Goal: Information Seeking & Learning: Learn about a topic

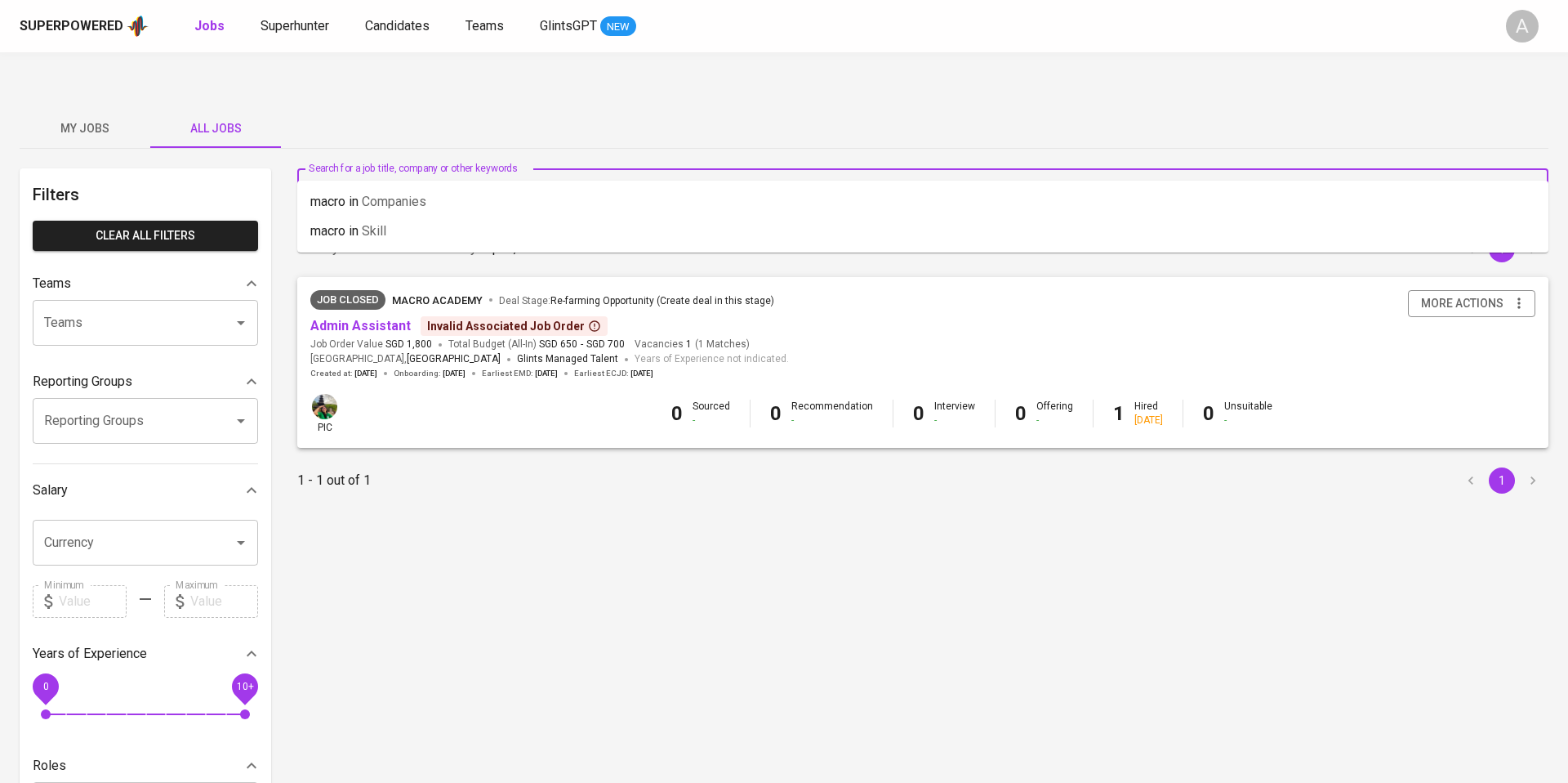
drag, startPoint x: 456, startPoint y: 158, endPoint x: 307, endPoint y: 154, distance: 149.1
click at [307, 168] on div "macro Search for a job title, company or other keywords" at bounding box center [923, 191] width 1251 height 46
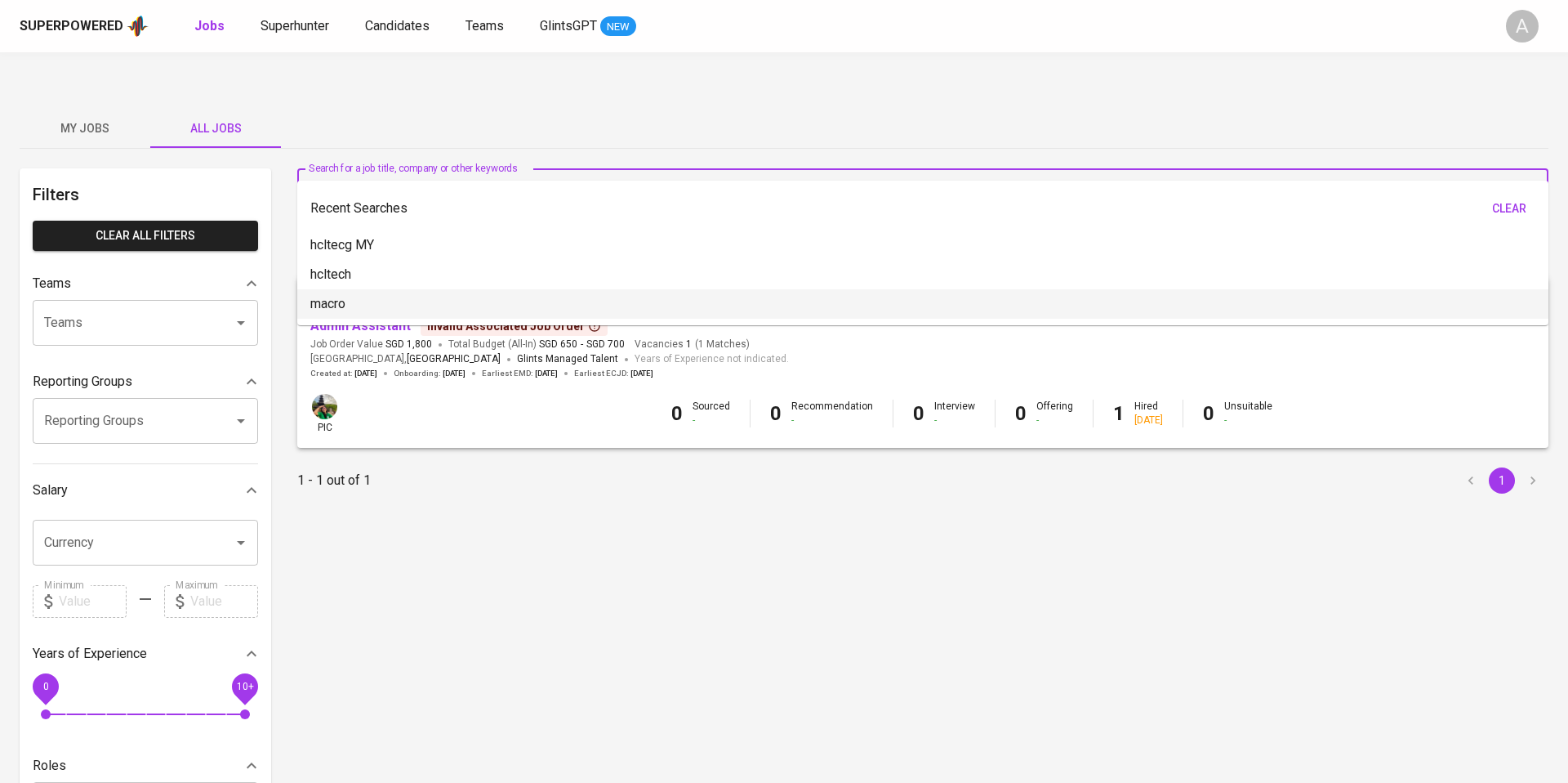
click at [373, 481] on div "Search for a job title, company or other keywords Search for a job title, compa…" at bounding box center [923, 629] width 1251 height 921
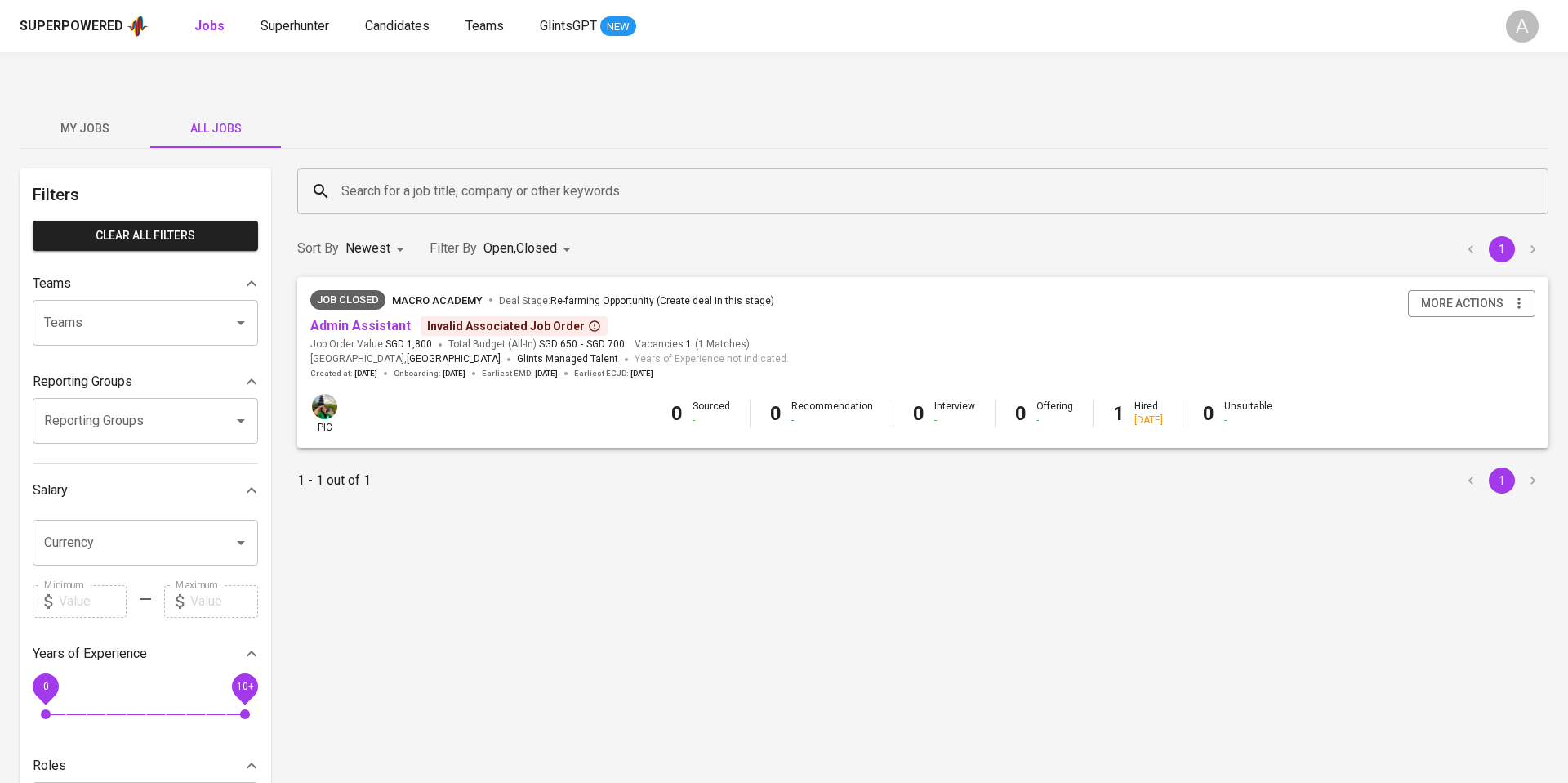
click at [324, 181] on icon at bounding box center [321, 191] width 20 height 20
click at [118, 109] on button "My Jobs" at bounding box center [85, 128] width 131 height 39
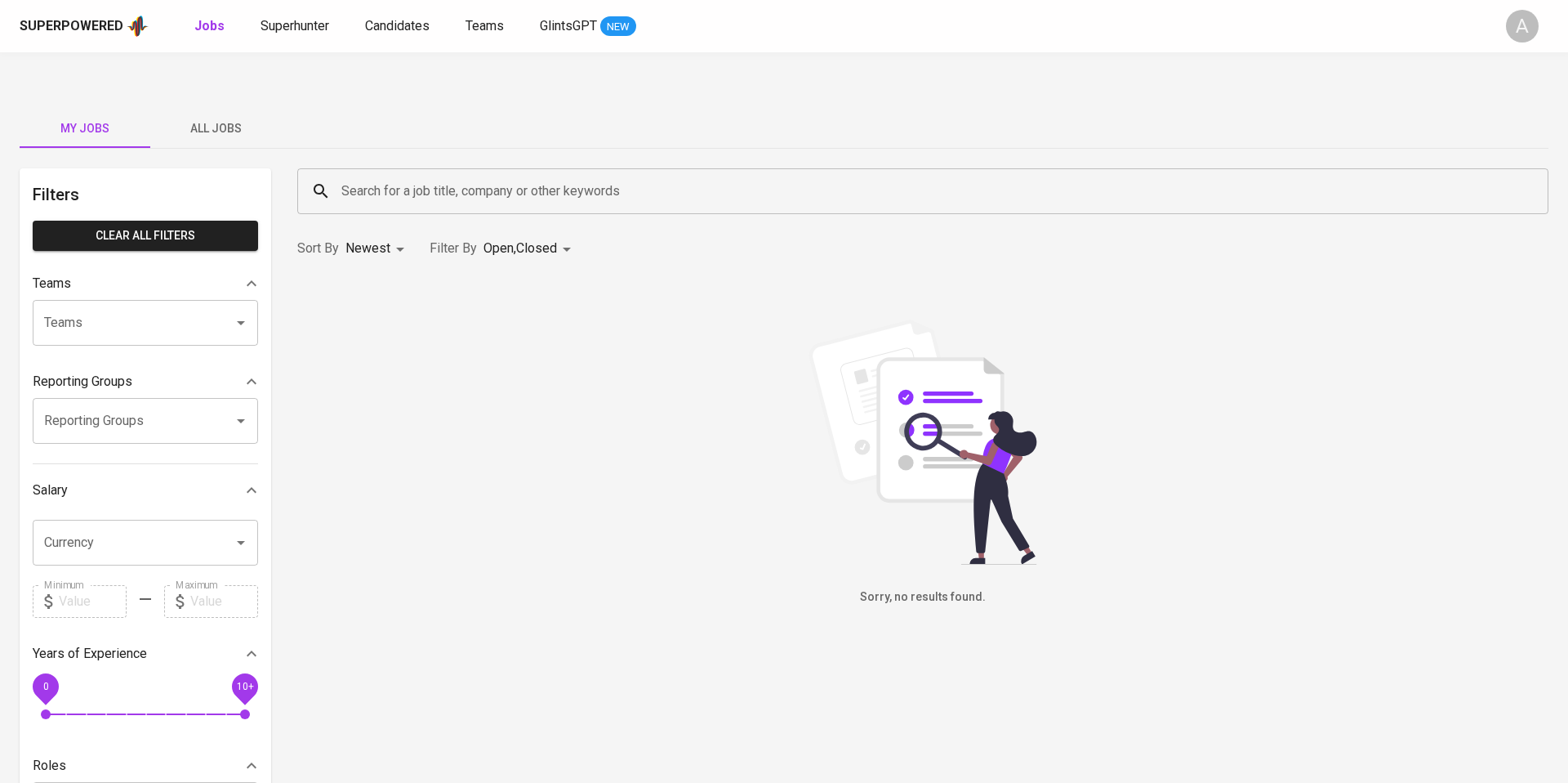
click at [241, 119] on span "All Jobs" at bounding box center [215, 129] width 111 height 21
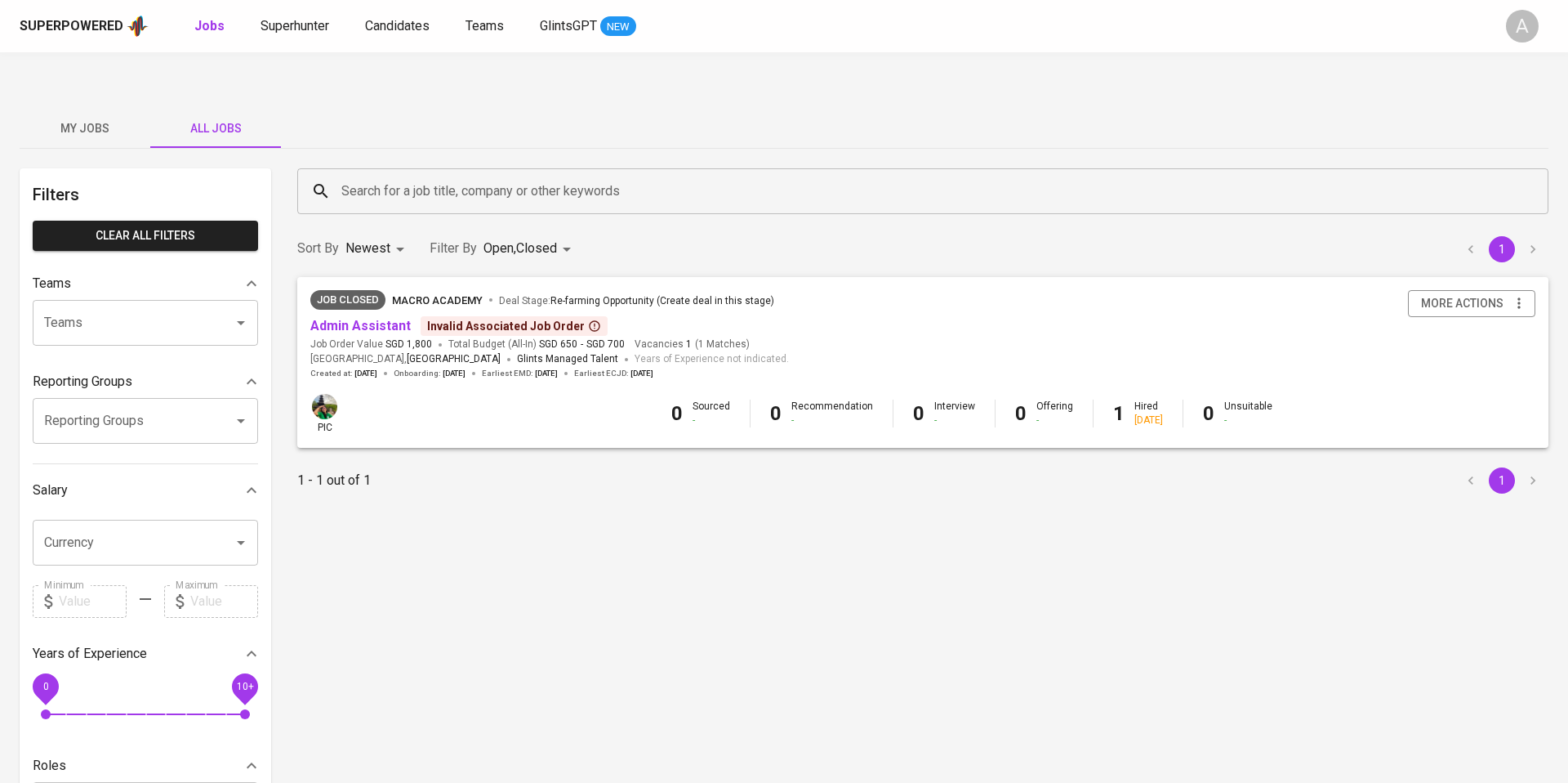
click at [76, 20] on div "Superpowered" at bounding box center [71, 26] width 104 height 19
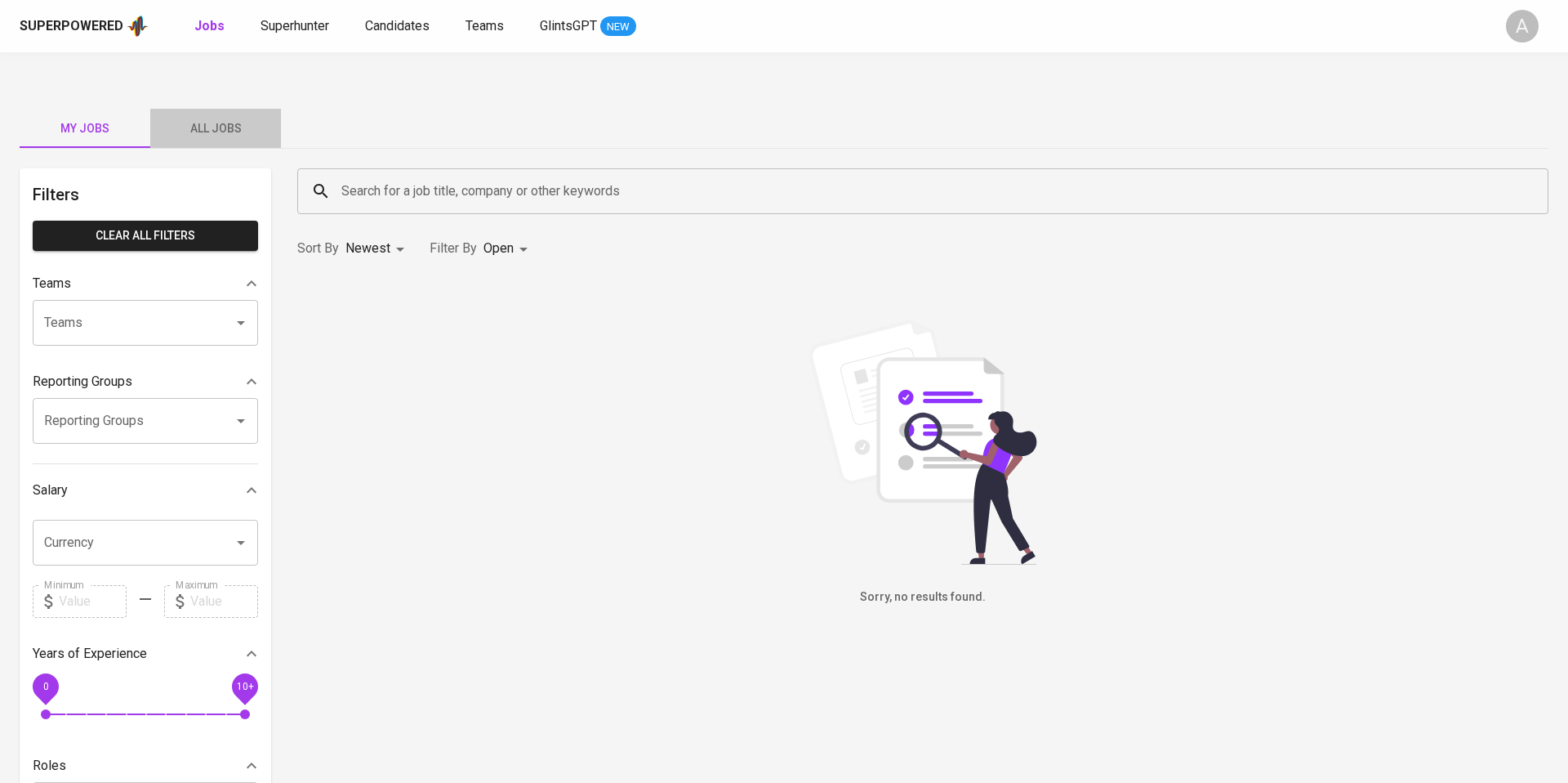
click at [210, 119] on span "All Jobs" at bounding box center [215, 129] width 111 height 21
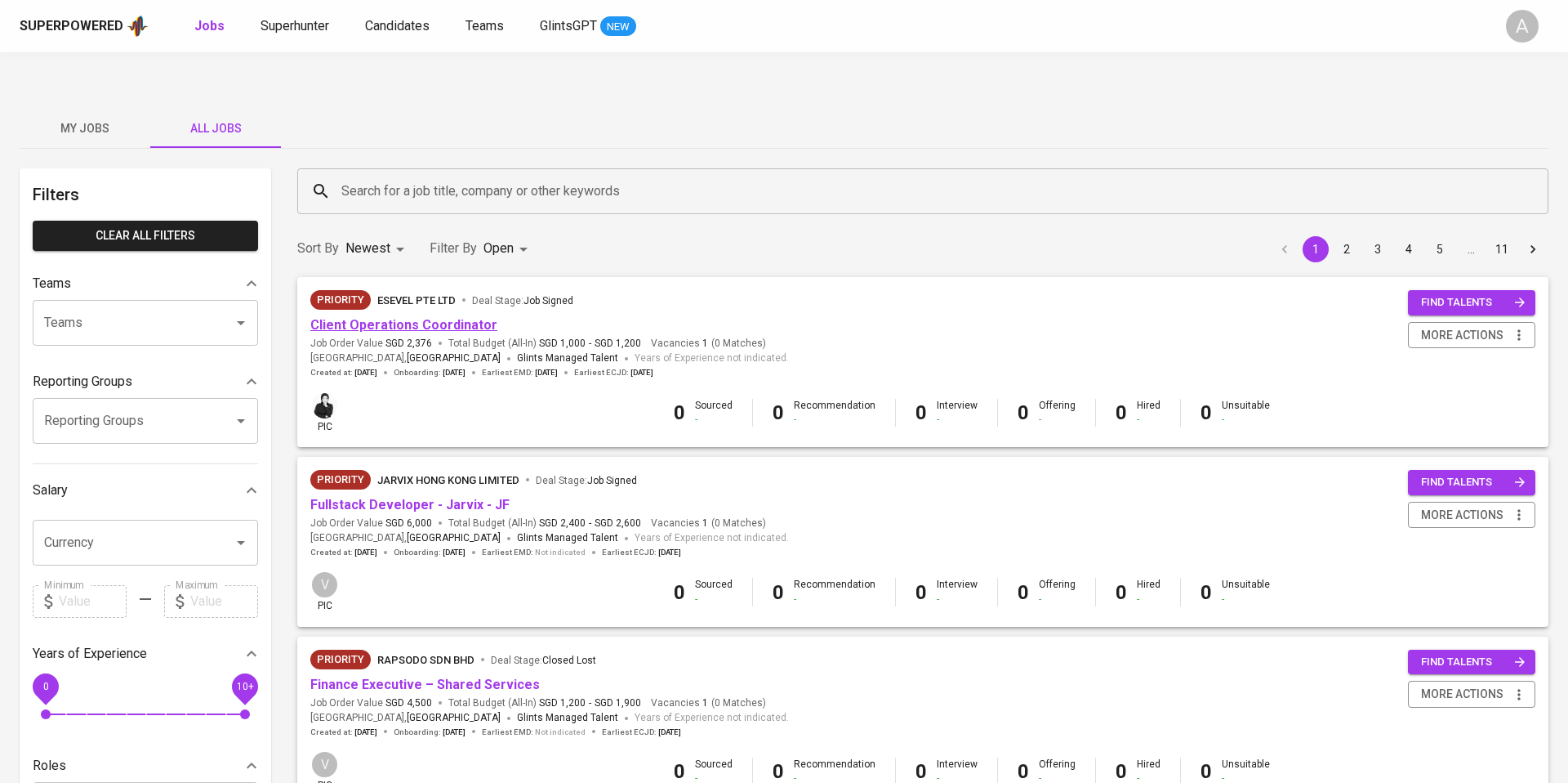
click at [394, 317] on link "Client Operations Coordinator" at bounding box center [404, 325] width 187 height 16
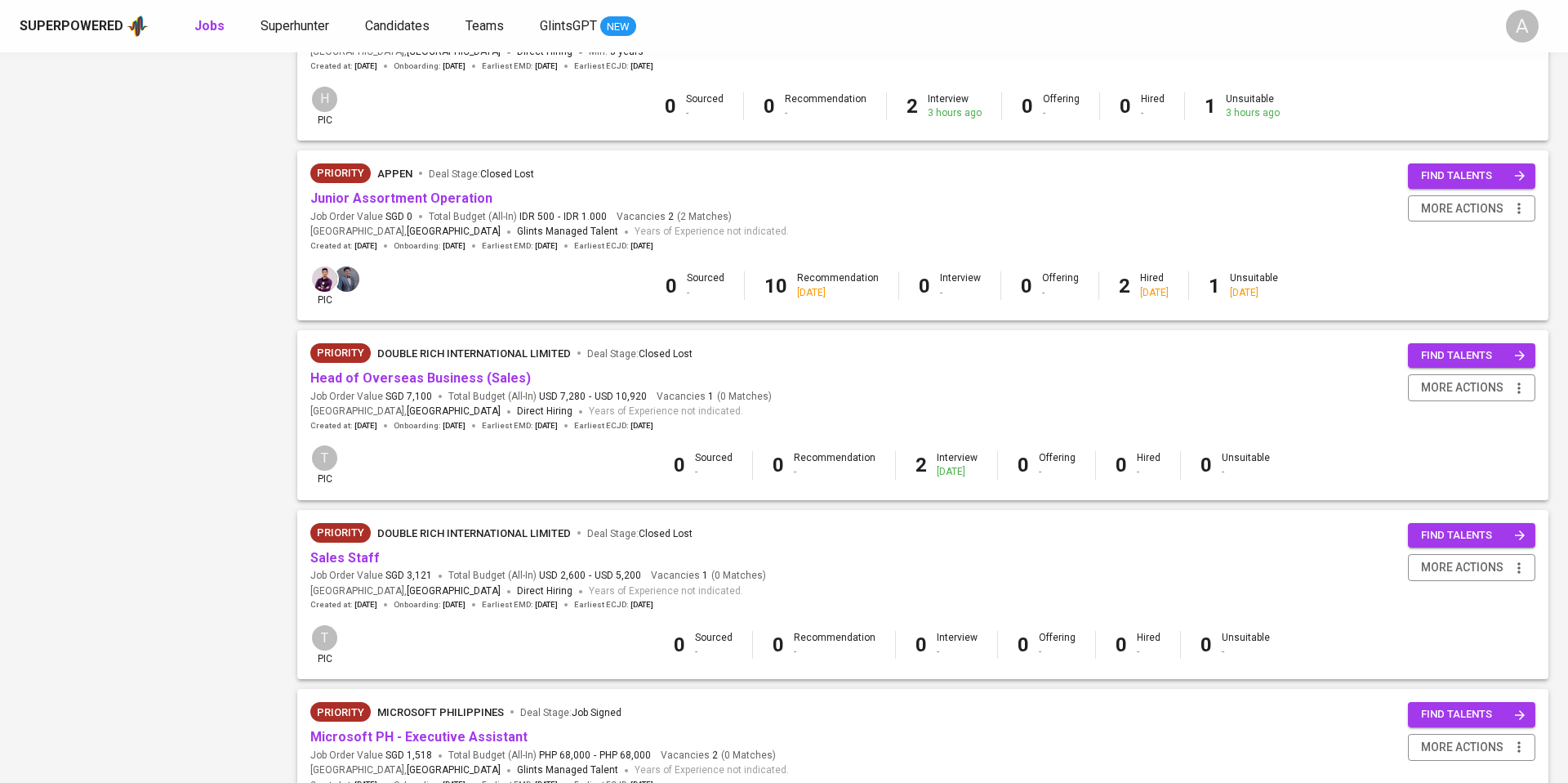
scroll to position [1352, 0]
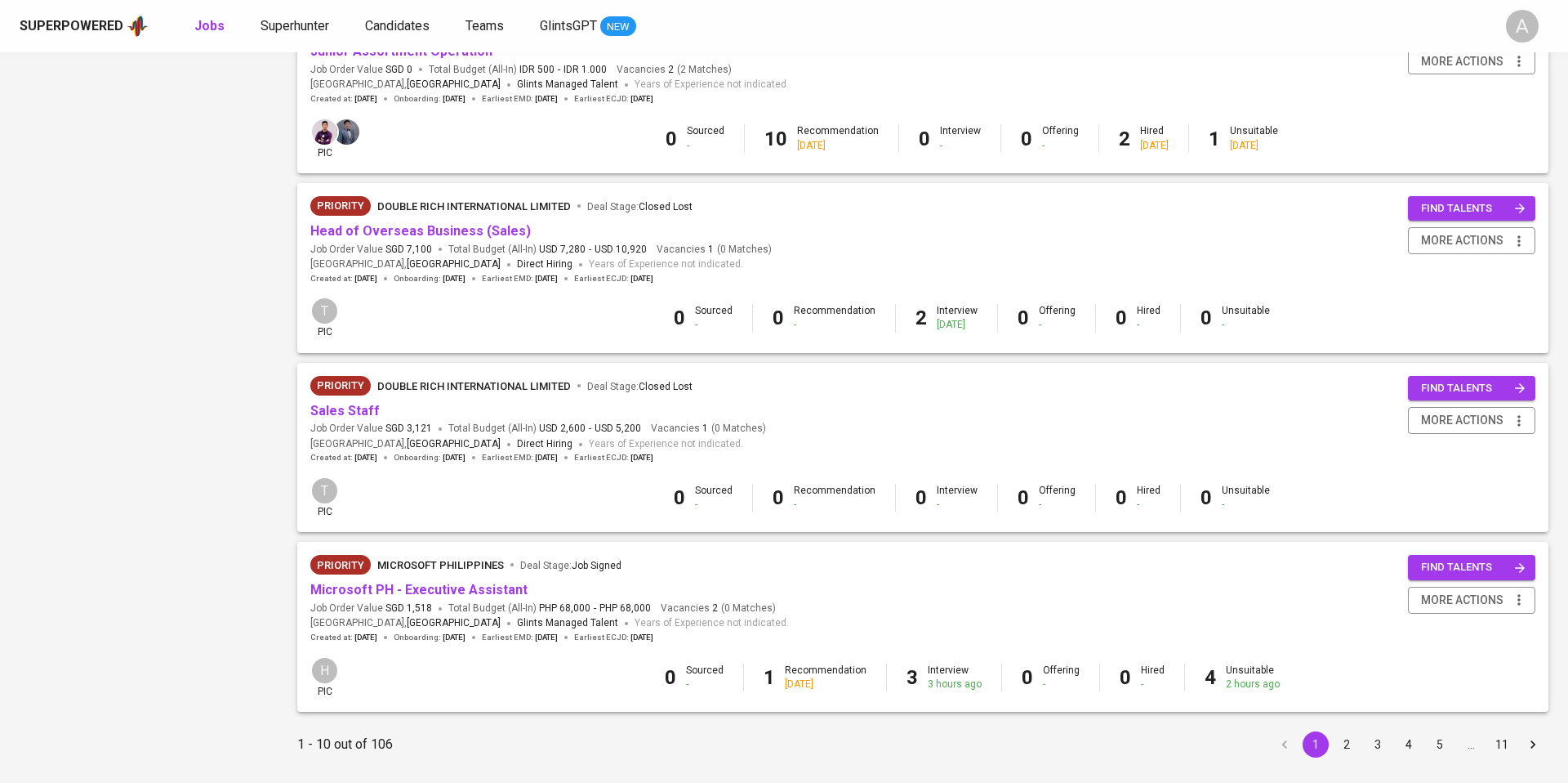
click at [1351, 732] on button "2" at bounding box center [1346, 745] width 26 height 26
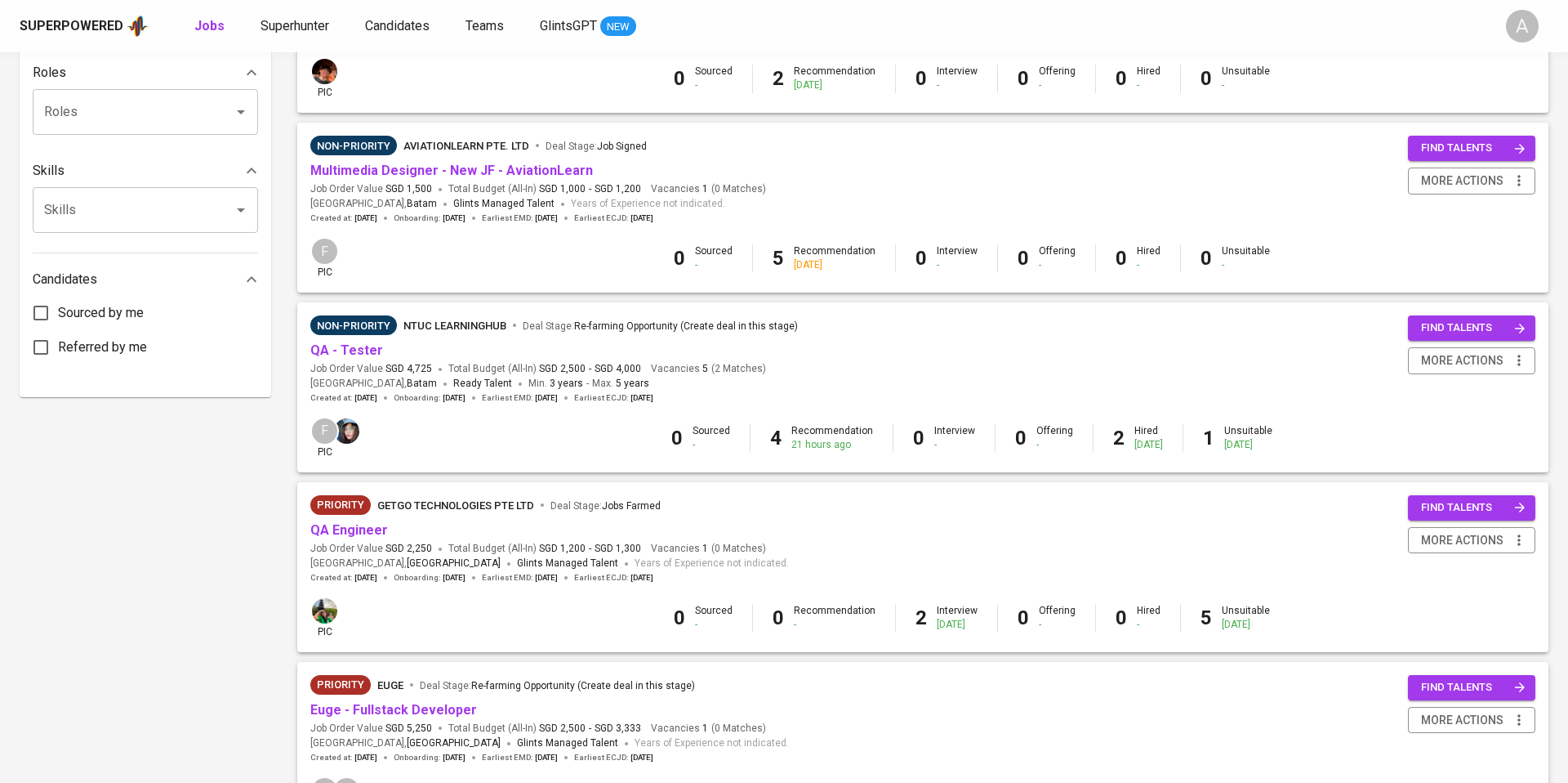
scroll to position [737, 0]
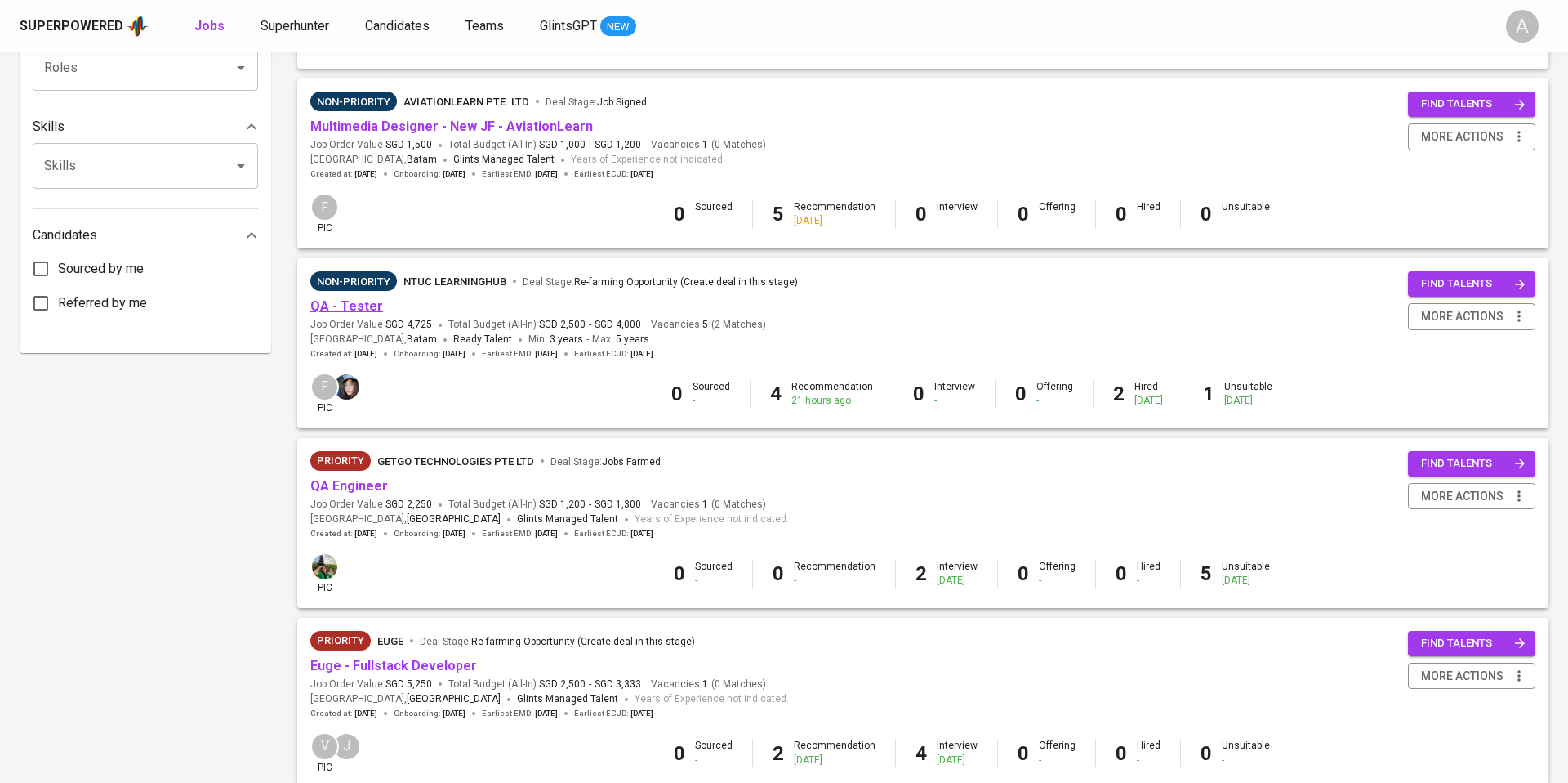
click at [358, 298] on link "QA - Tester" at bounding box center [347, 306] width 73 height 16
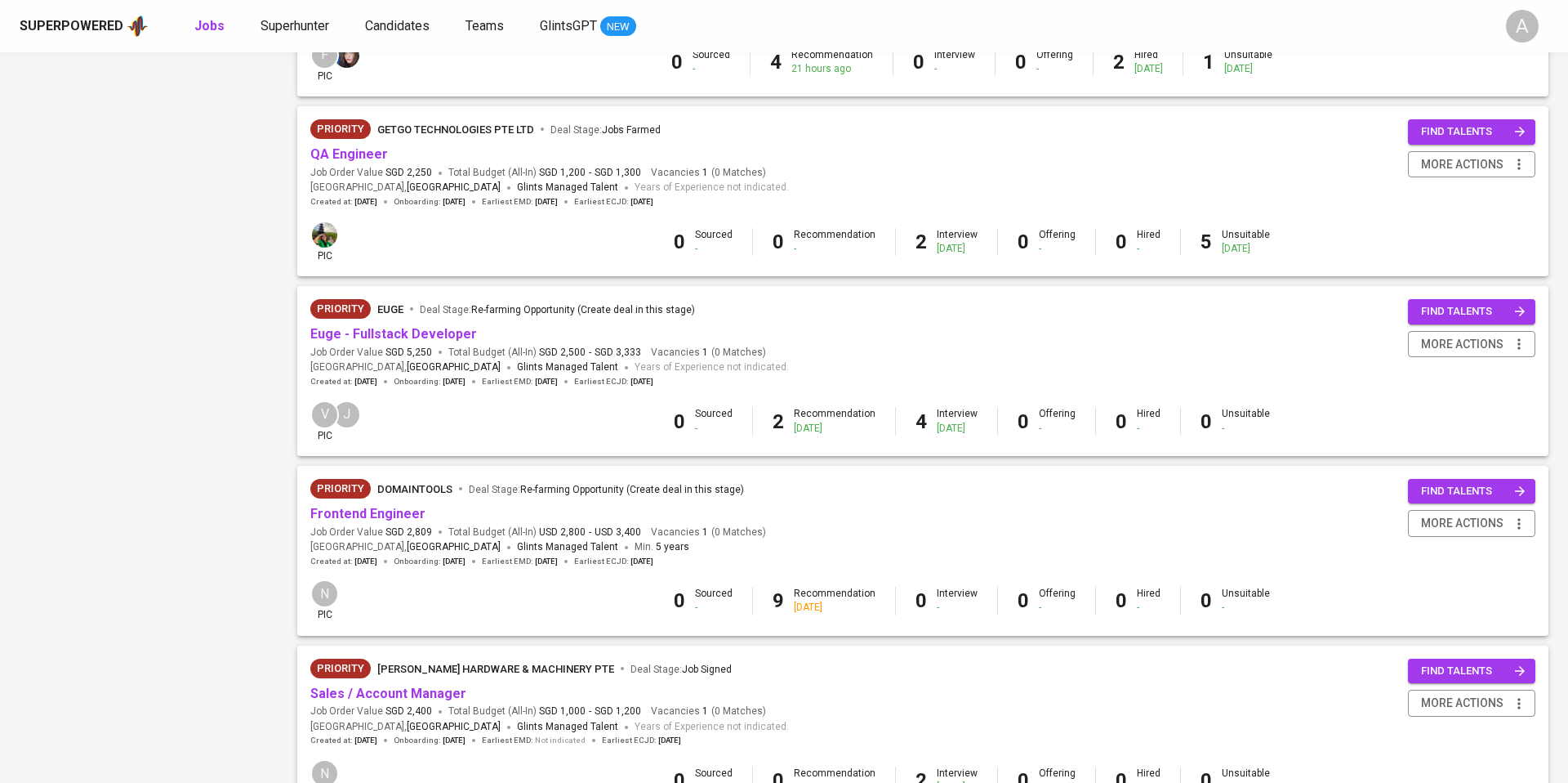
scroll to position [1069, 0]
click at [396, 326] on link "Euge - Fullstack Developer" at bounding box center [394, 333] width 166 height 16
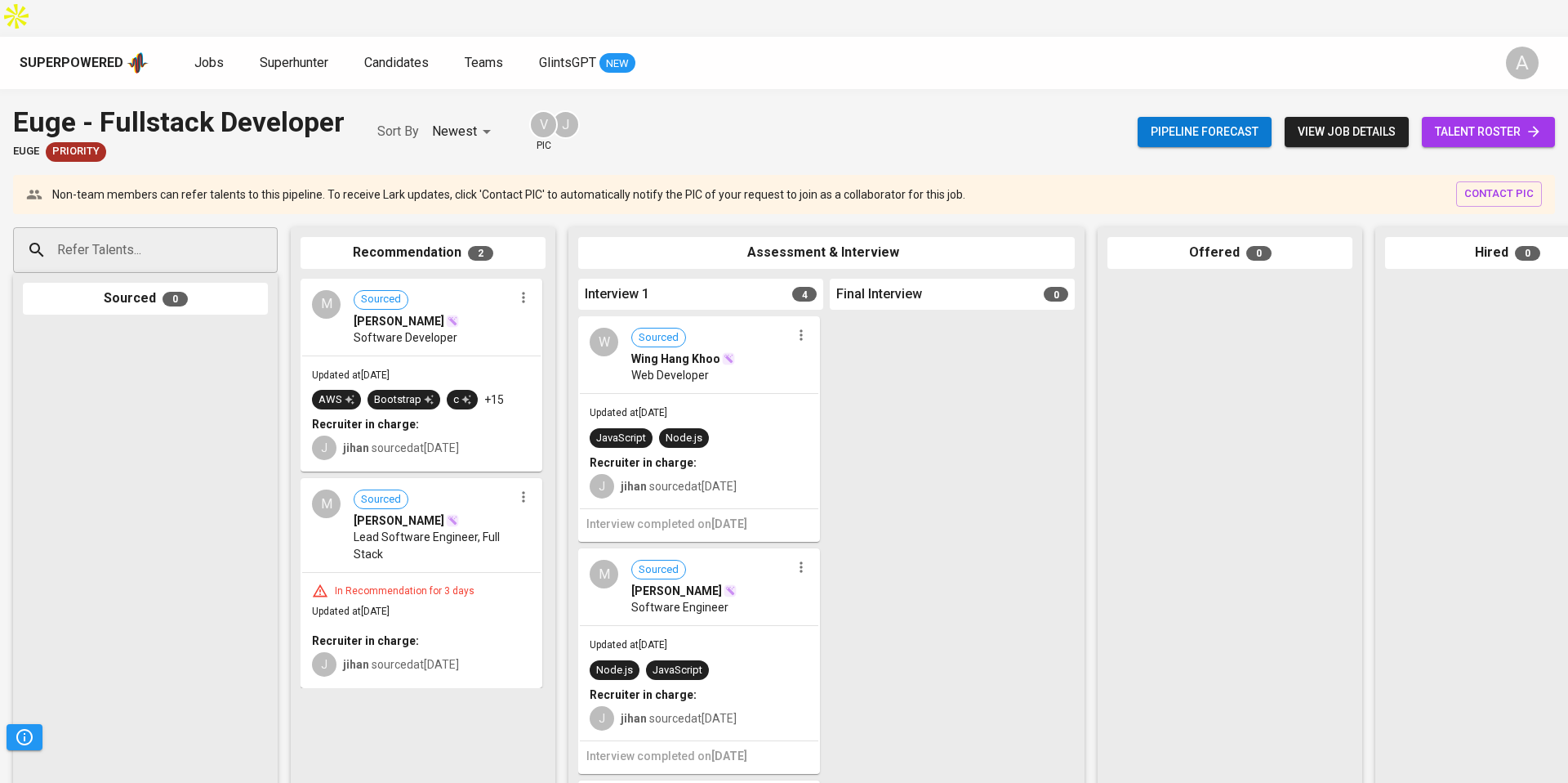
click at [1345, 122] on span "view job details" at bounding box center [1346, 132] width 98 height 21
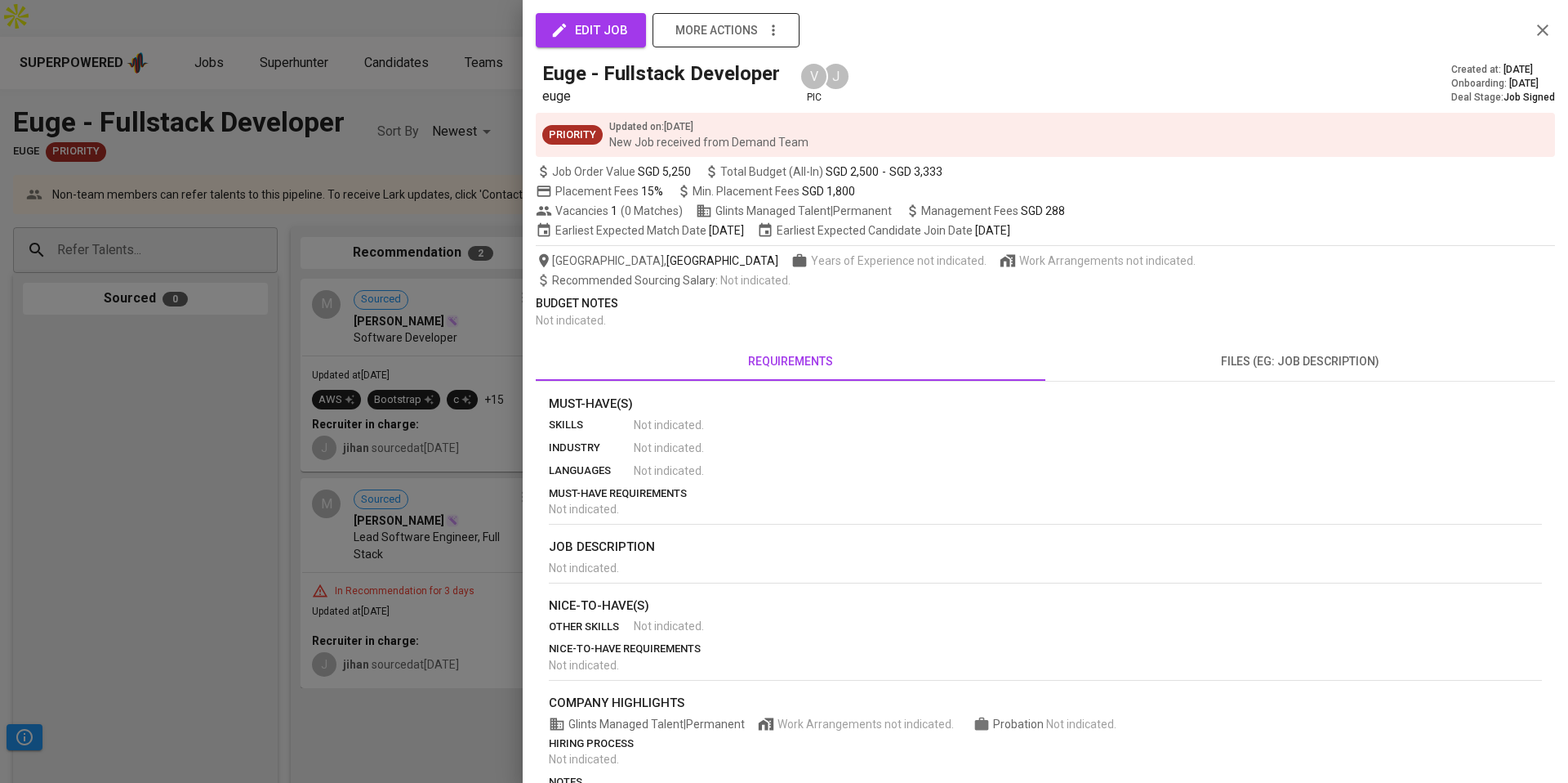
click at [773, 36] on icon "button" at bounding box center [772, 30] width 16 height 16
click at [499, 53] on div at bounding box center [784, 391] width 1568 height 783
click at [1549, 29] on icon "button" at bounding box center [1543, 30] width 20 height 20
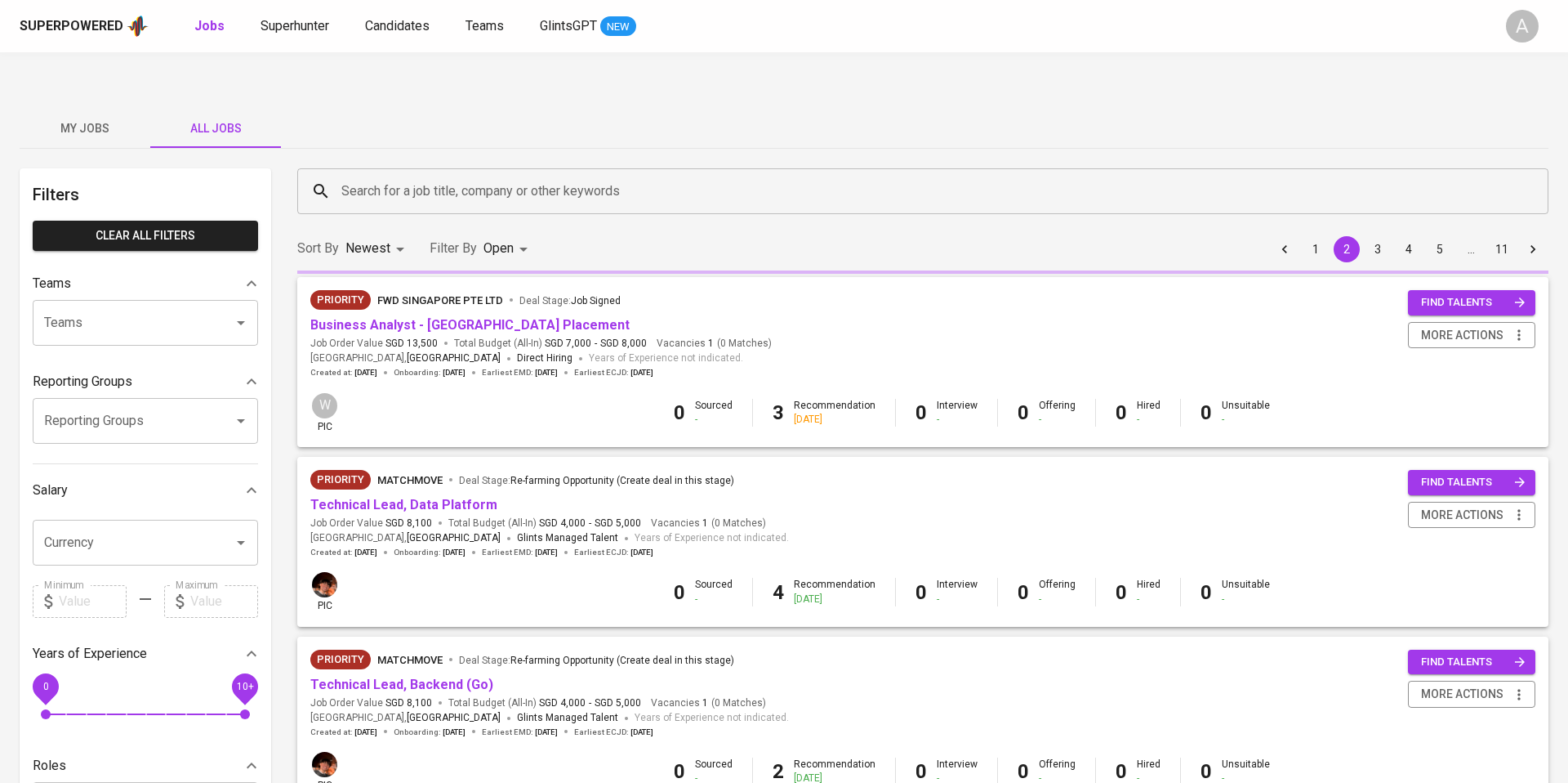
scroll to position [1069, 0]
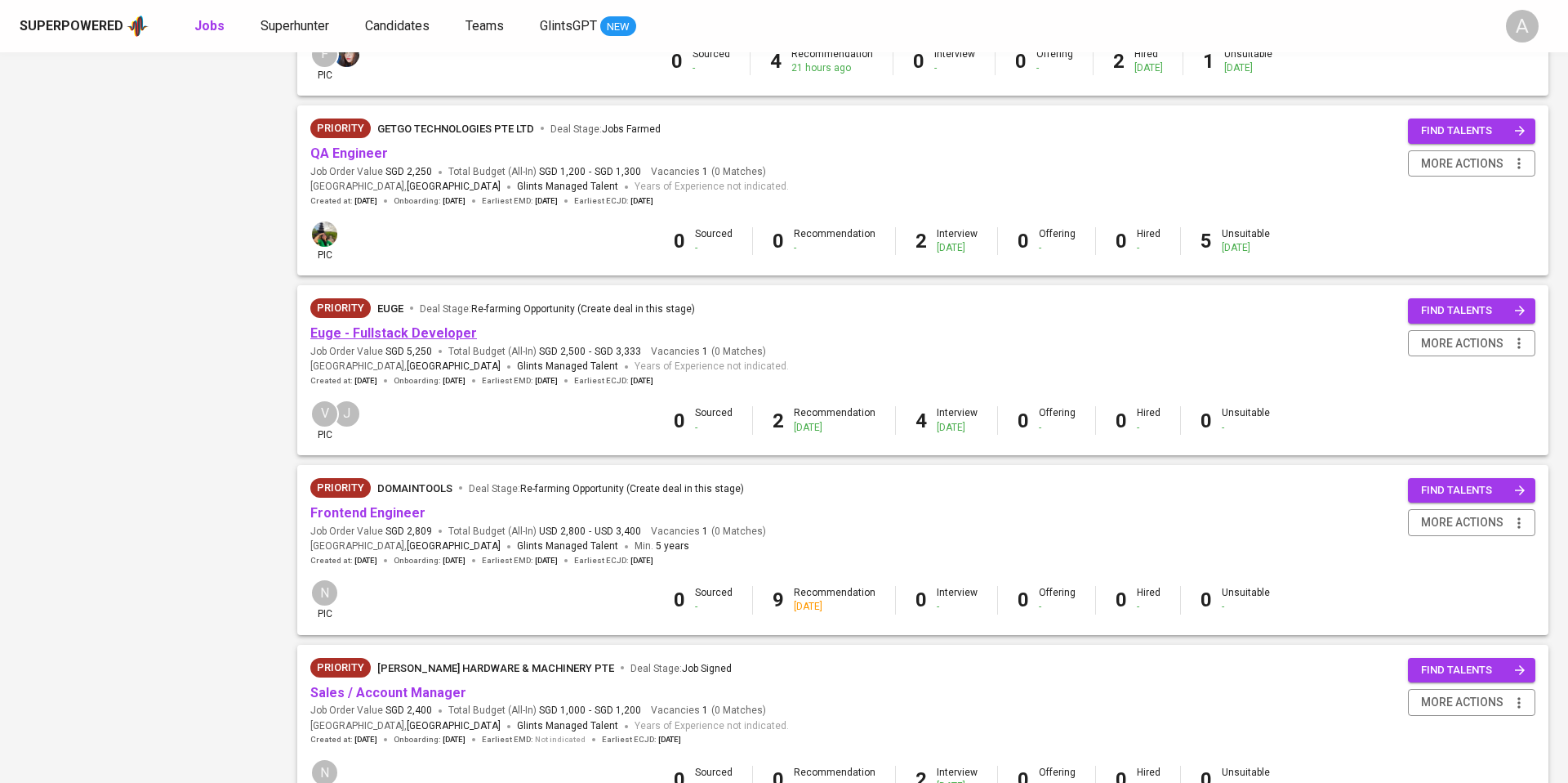
click at [390, 326] on link "Euge - Fullstack Developer" at bounding box center [394, 333] width 166 height 16
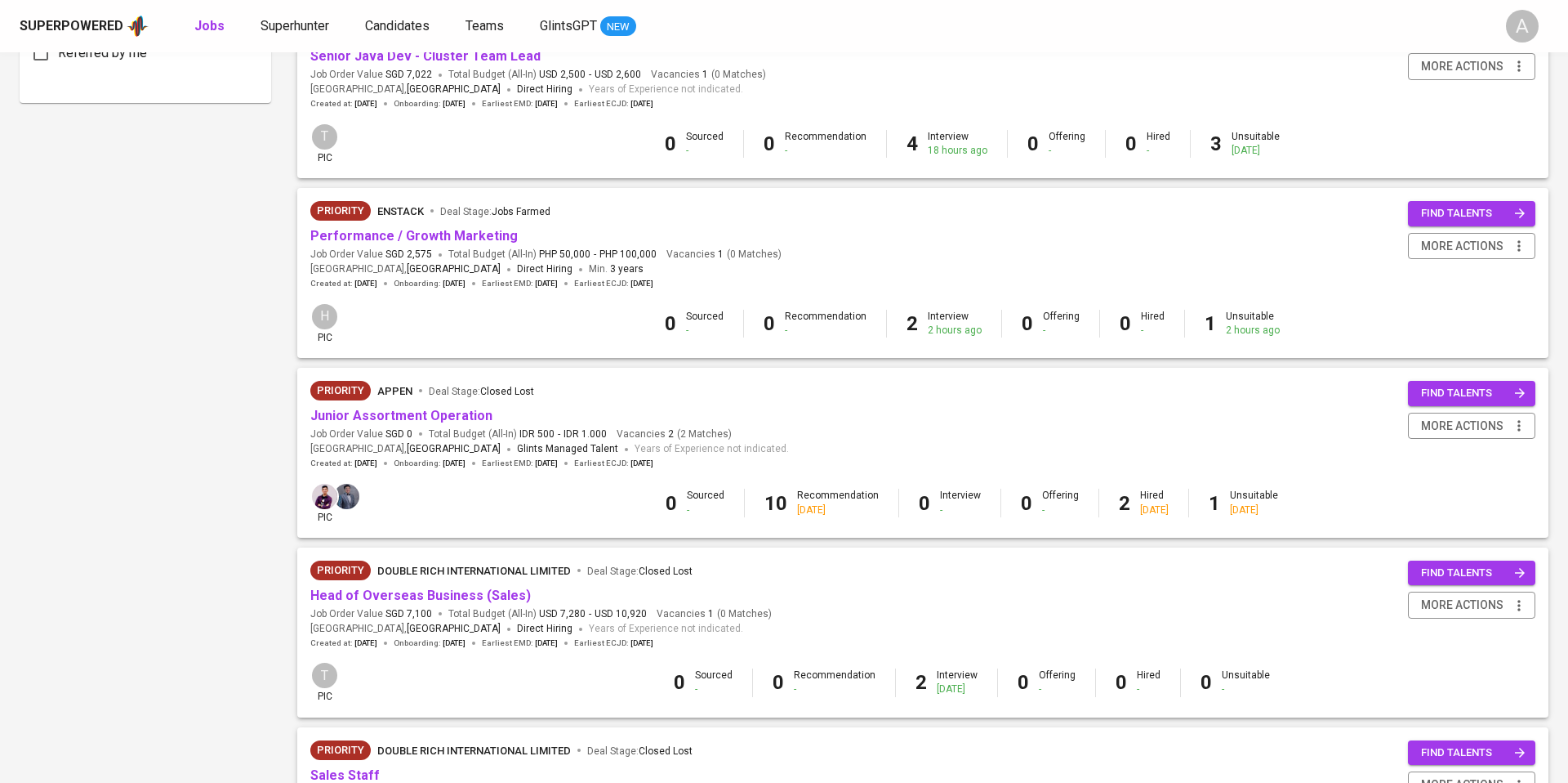
scroll to position [1352, 0]
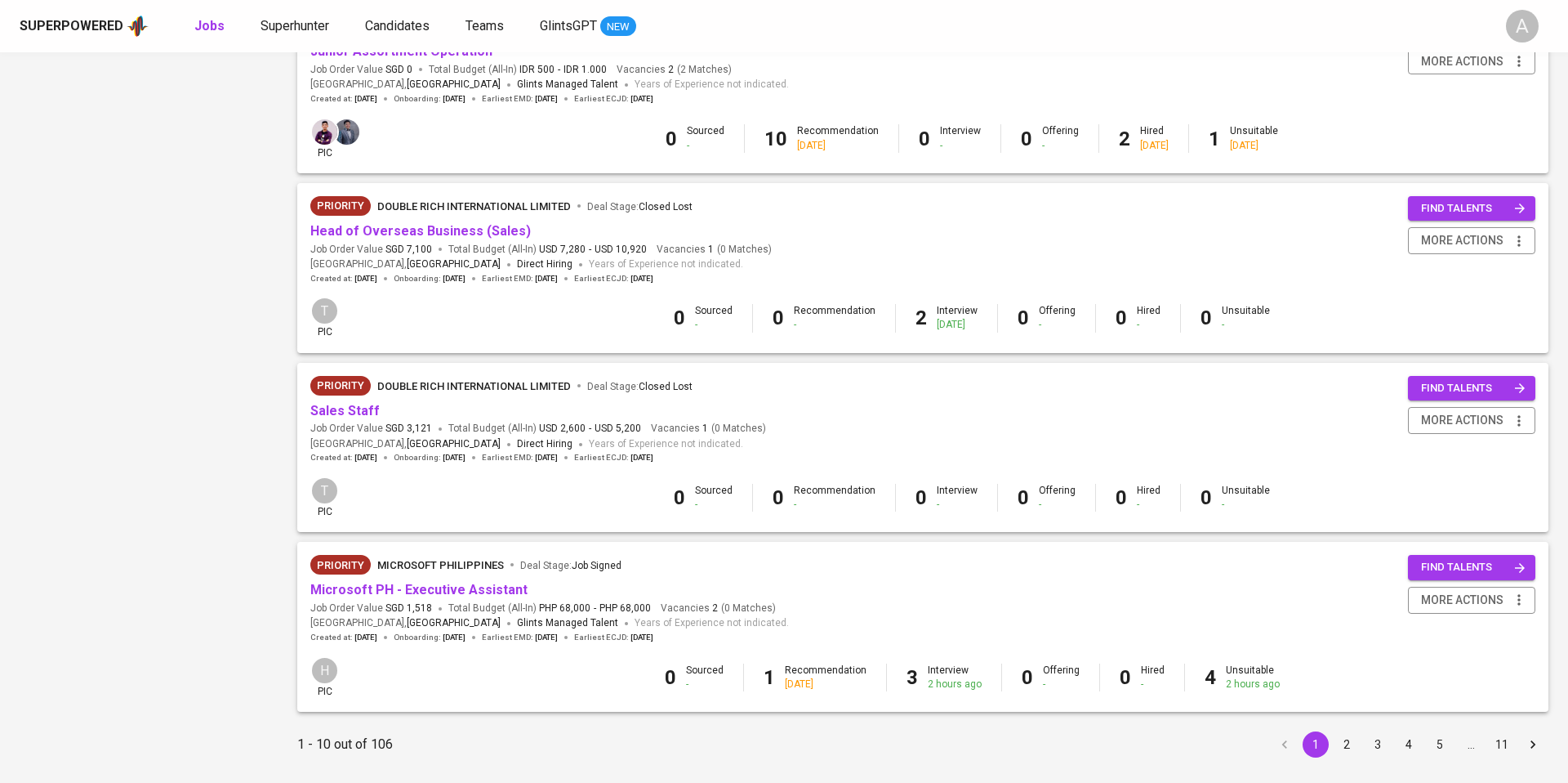
click at [1430, 732] on button "5" at bounding box center [1440, 745] width 26 height 26
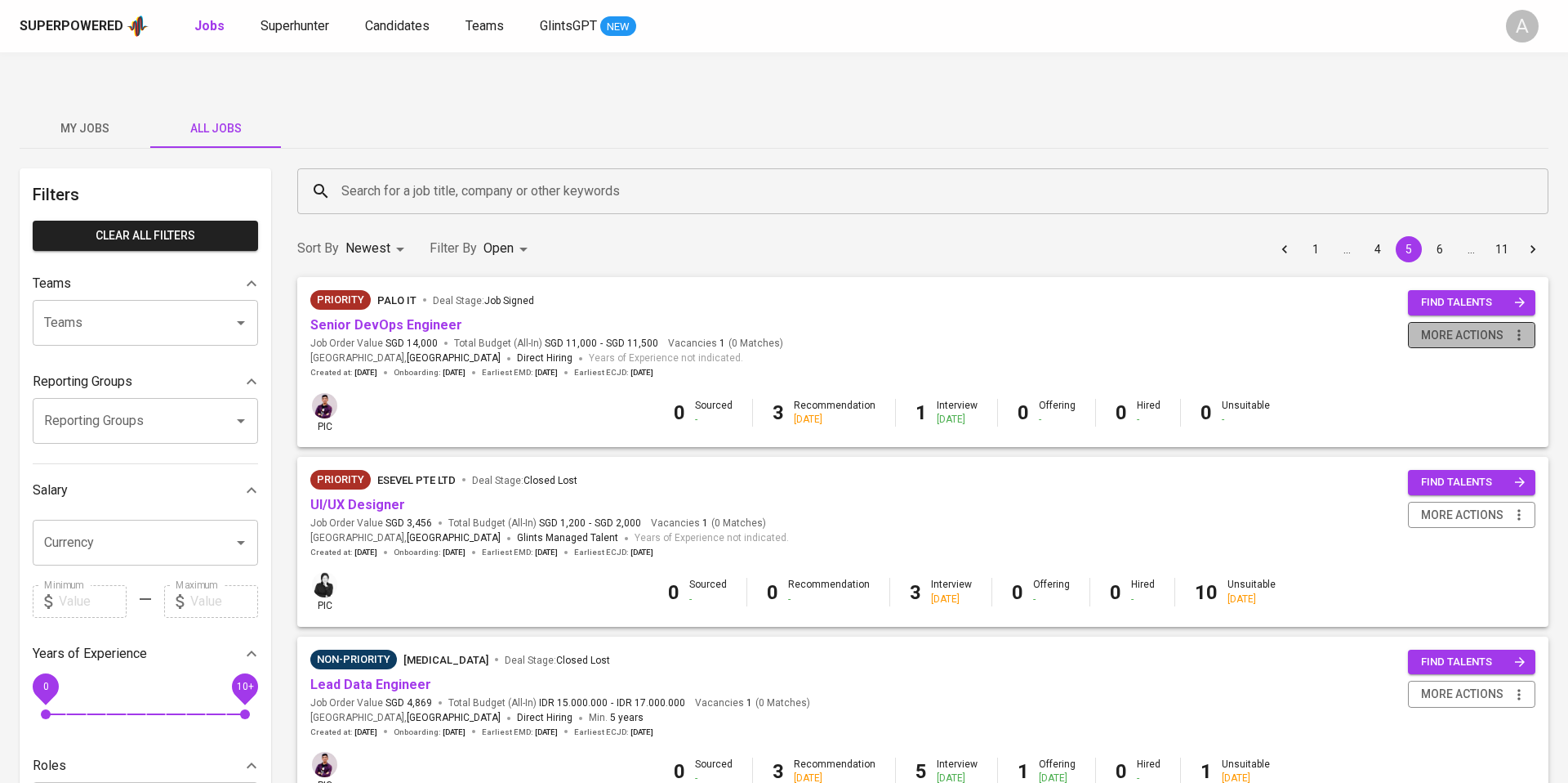
click at [1518, 326] on icon "button" at bounding box center [1518, 334] width 16 height 16
